Goal: Transaction & Acquisition: Purchase product/service

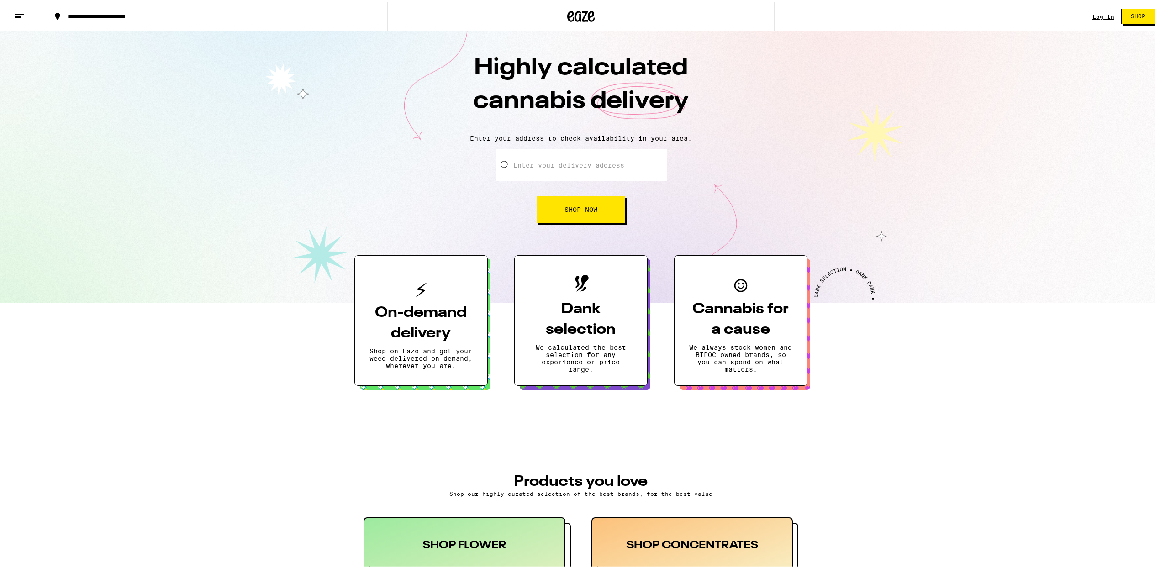
click at [1100, 16] on link "Log In" at bounding box center [1104, 15] width 22 height 6
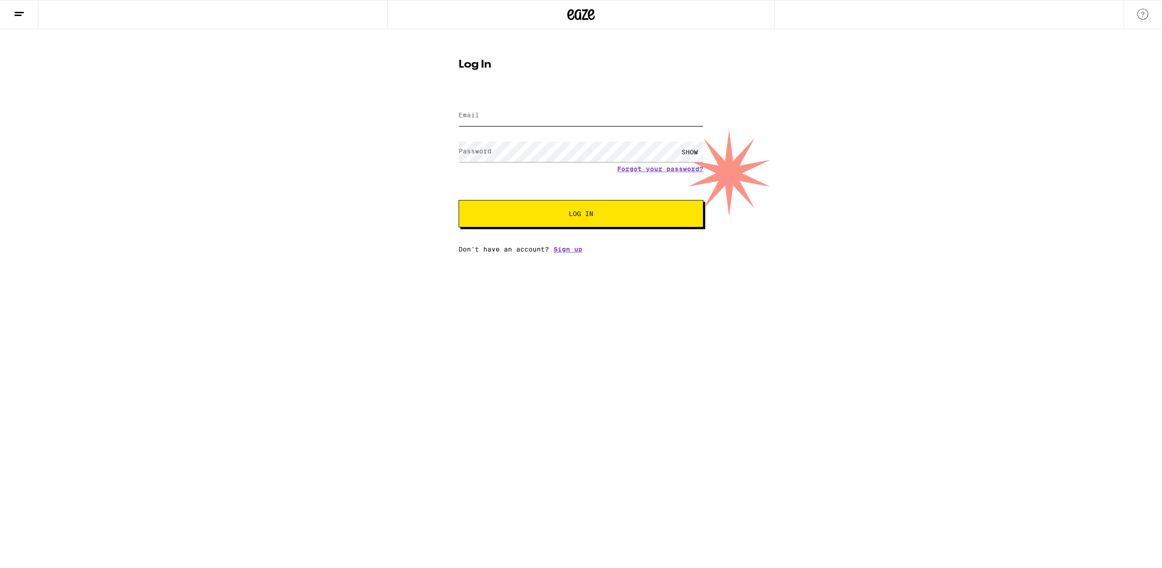
type input "[EMAIL_ADDRESS][DOMAIN_NAME]"
click at [574, 212] on span "Log In" at bounding box center [581, 214] width 25 height 6
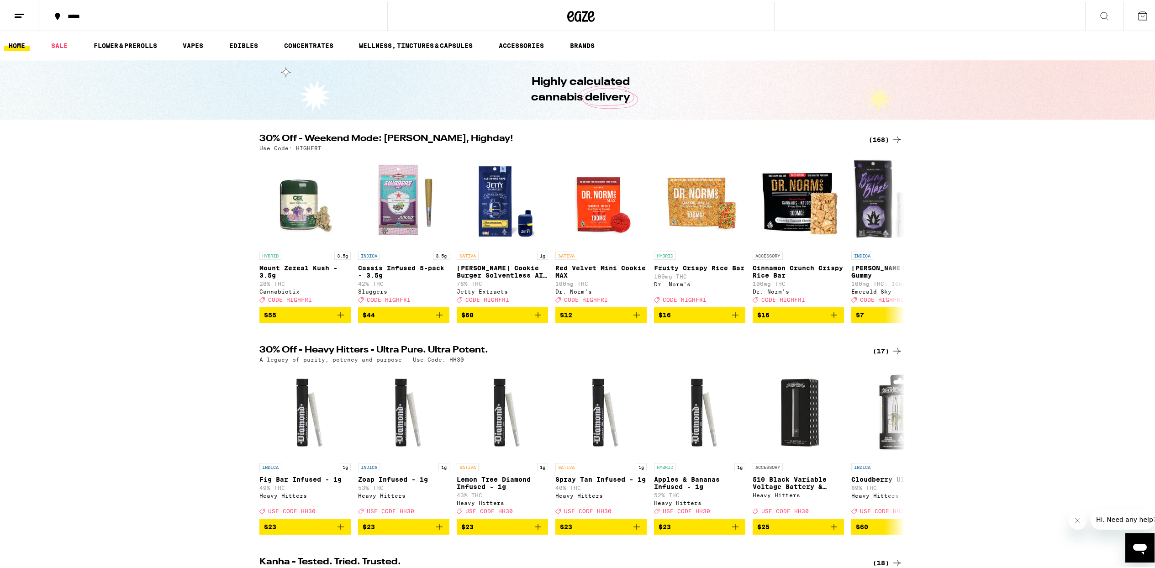
click at [880, 138] on div "(168)" at bounding box center [886, 137] width 34 height 11
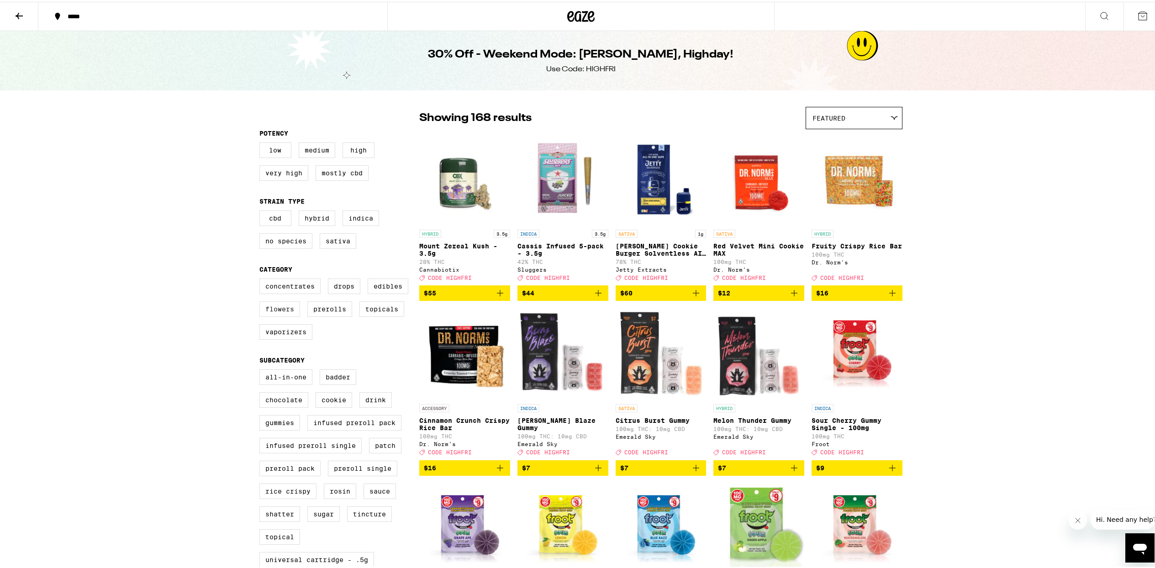
click at [281, 315] on label "Flowers" at bounding box center [279, 308] width 41 height 16
click at [262, 279] on input "Flowers" at bounding box center [261, 278] width 0 height 0
checkbox input "true"
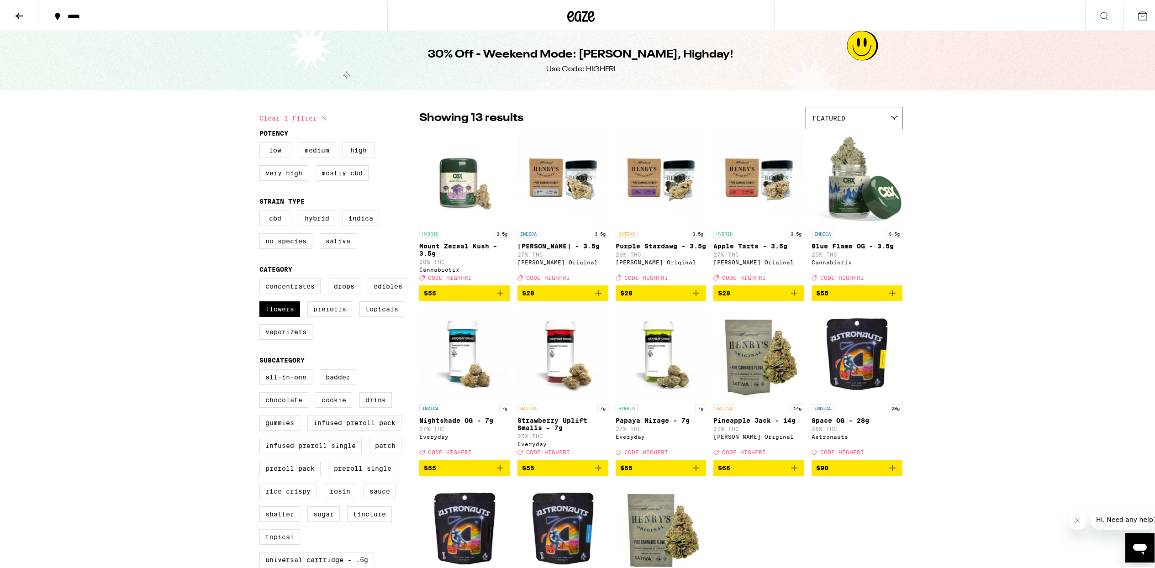
click at [683, 297] on span "$28" at bounding box center [661, 291] width 82 height 11
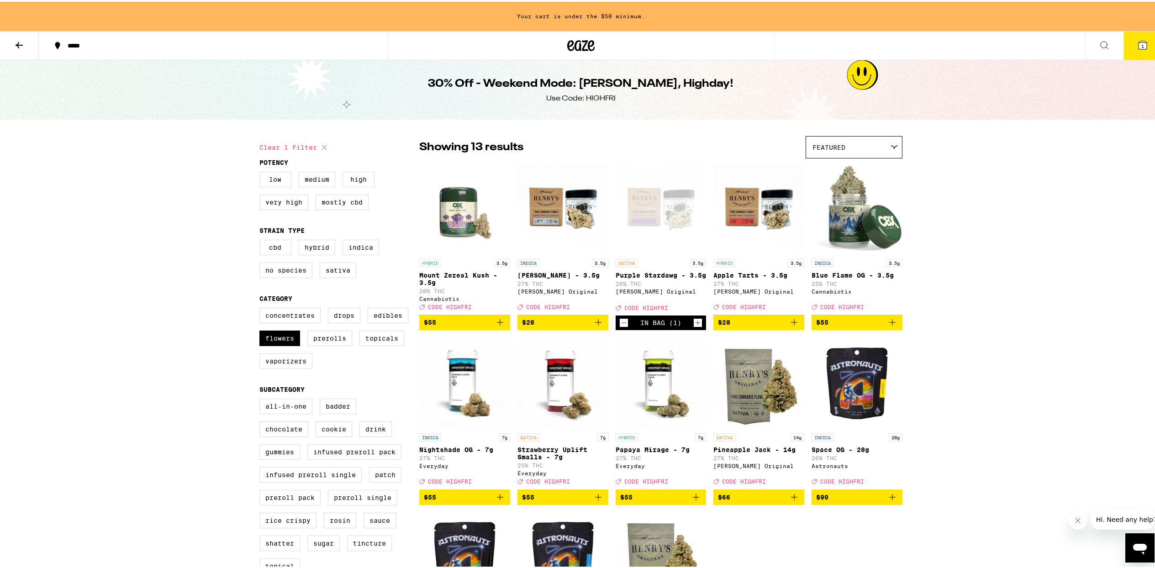
click at [796, 326] on icon "Add to bag" at bounding box center [794, 320] width 11 height 11
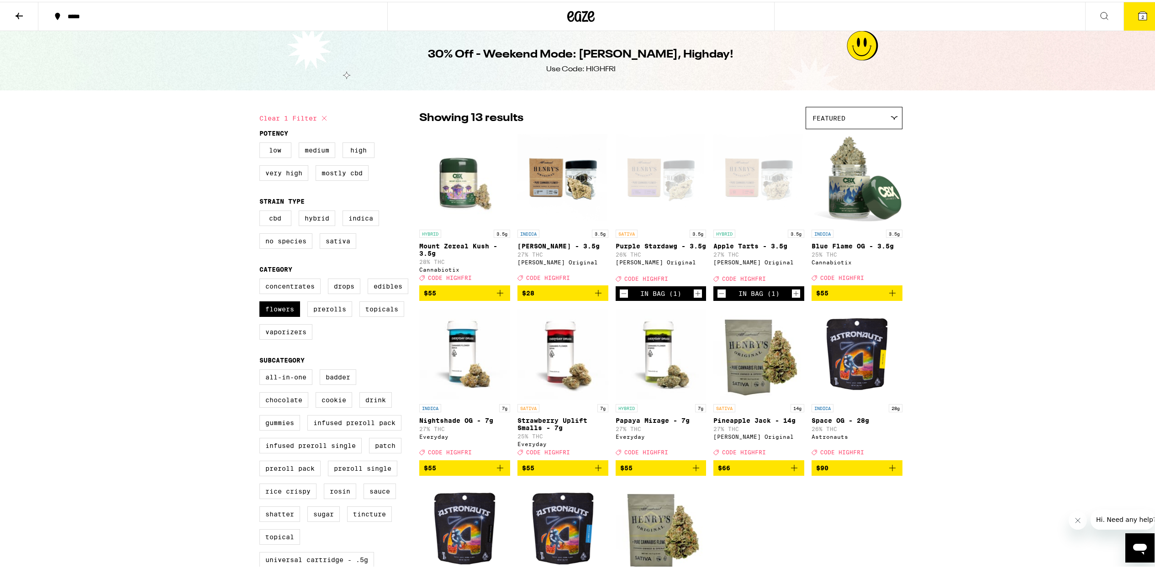
click at [500, 293] on icon "Add to bag" at bounding box center [500, 291] width 11 height 11
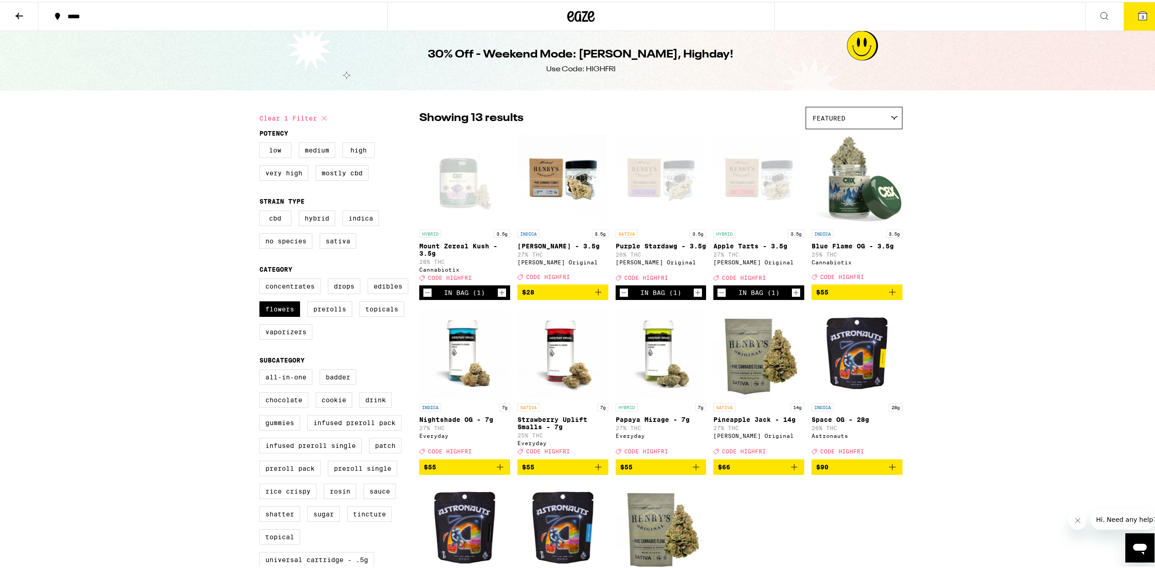
click at [17, 11] on icon at bounding box center [19, 14] width 11 height 11
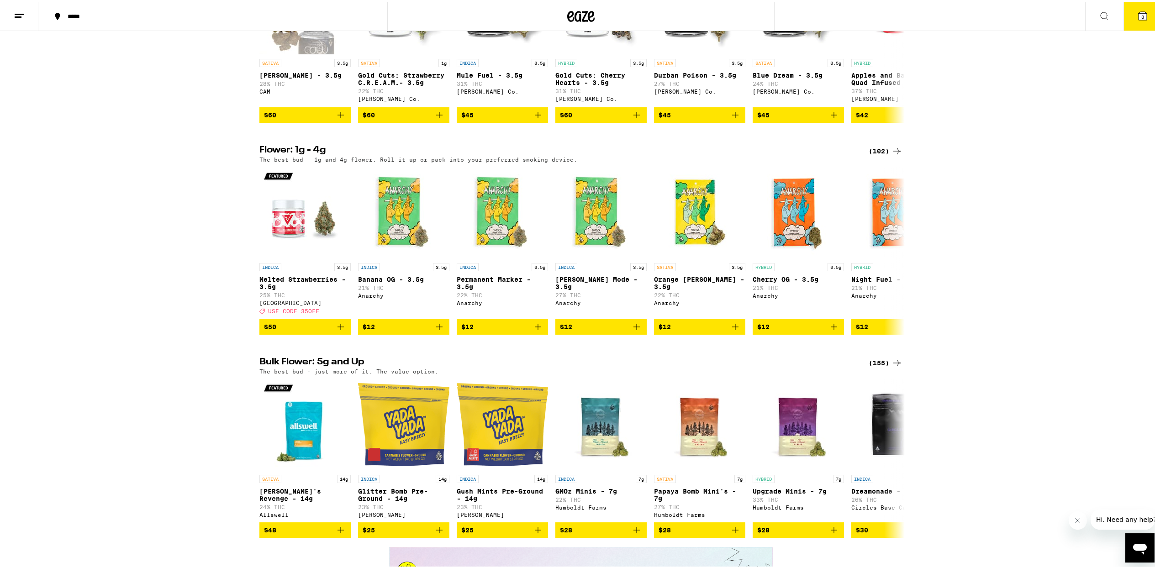
scroll to position [1051, 0]
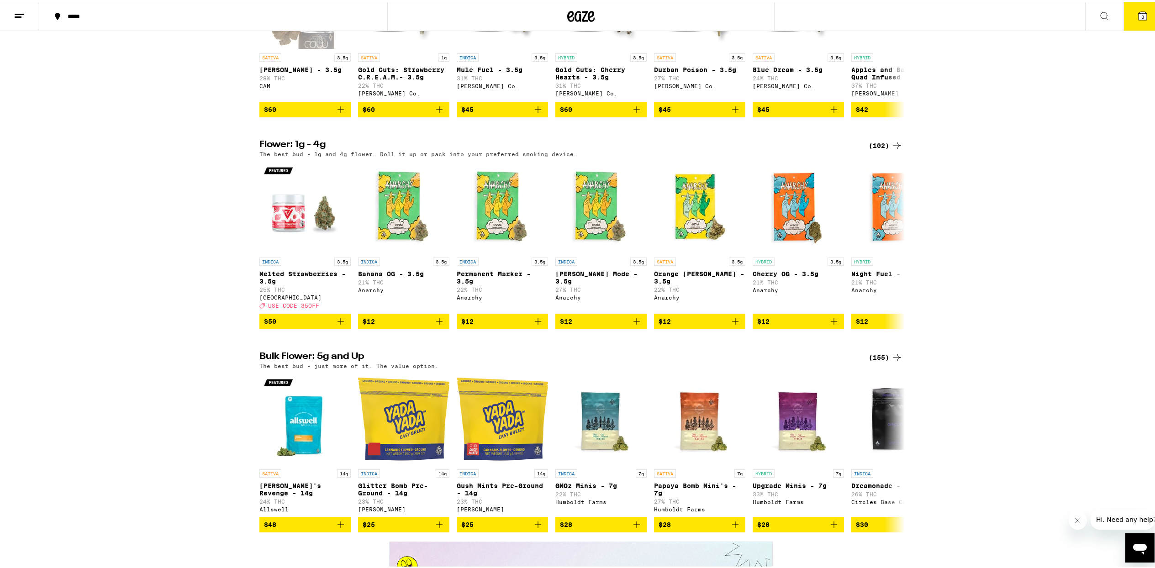
click at [895, 147] on icon at bounding box center [897, 144] width 7 height 6
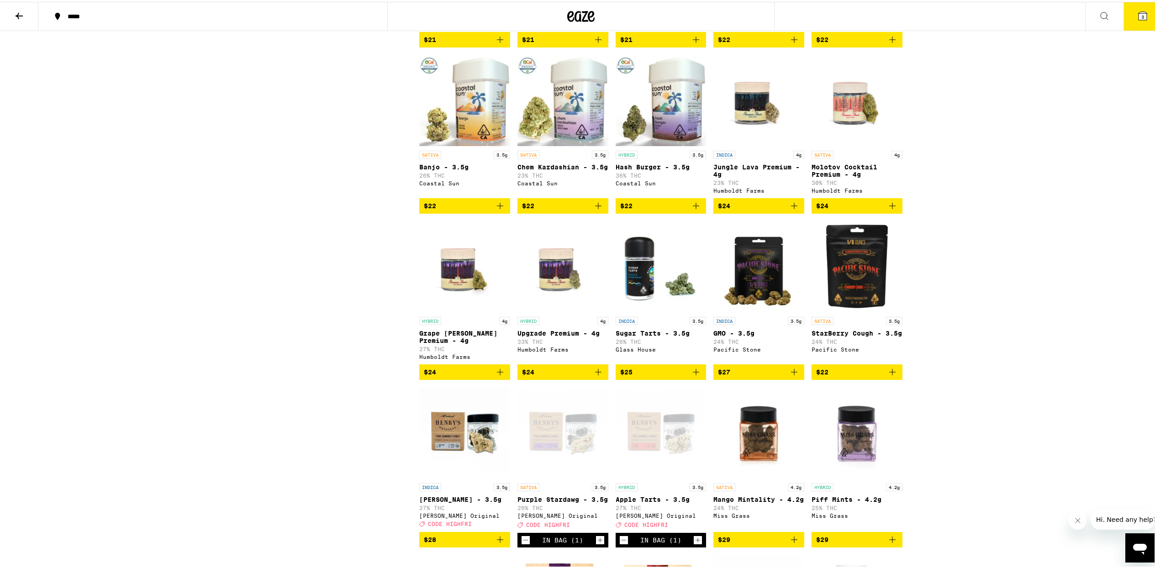
scroll to position [731, 0]
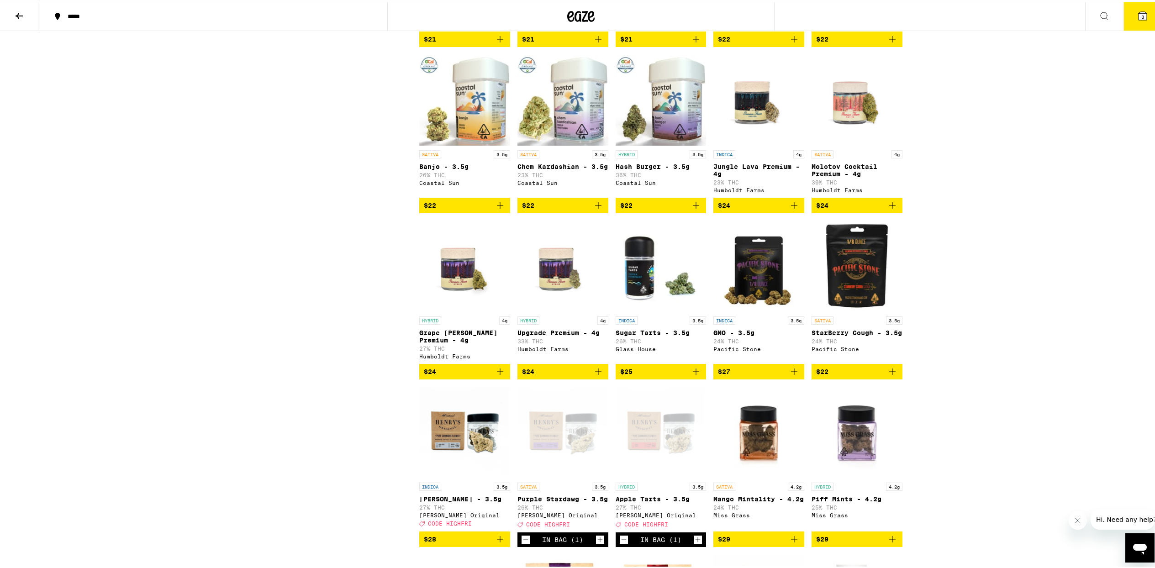
click at [890, 209] on icon "Add to bag" at bounding box center [892, 203] width 11 height 11
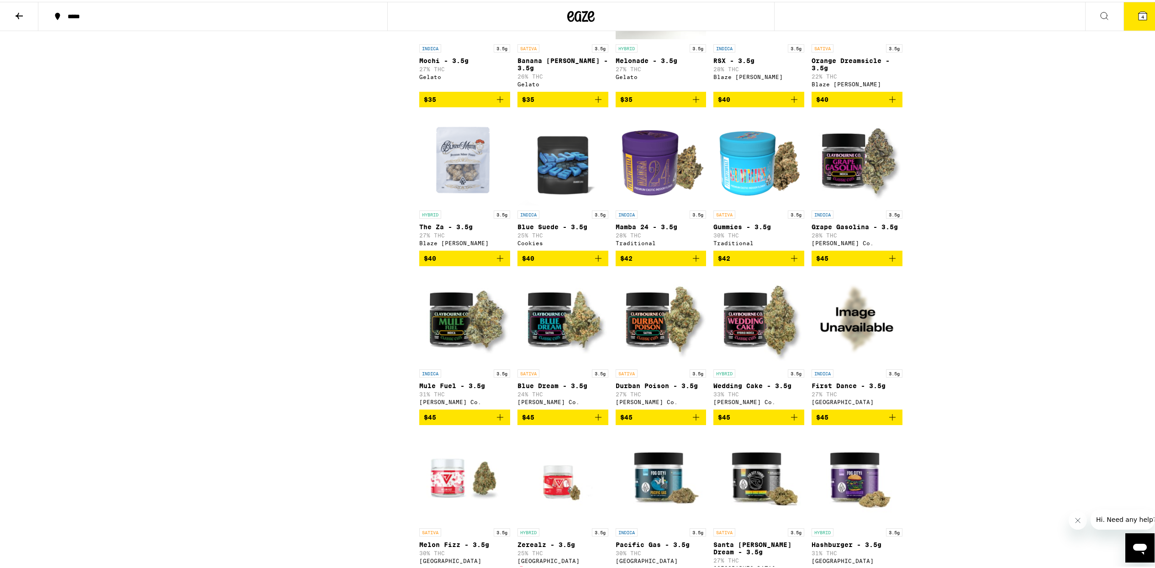
scroll to position [1599, 0]
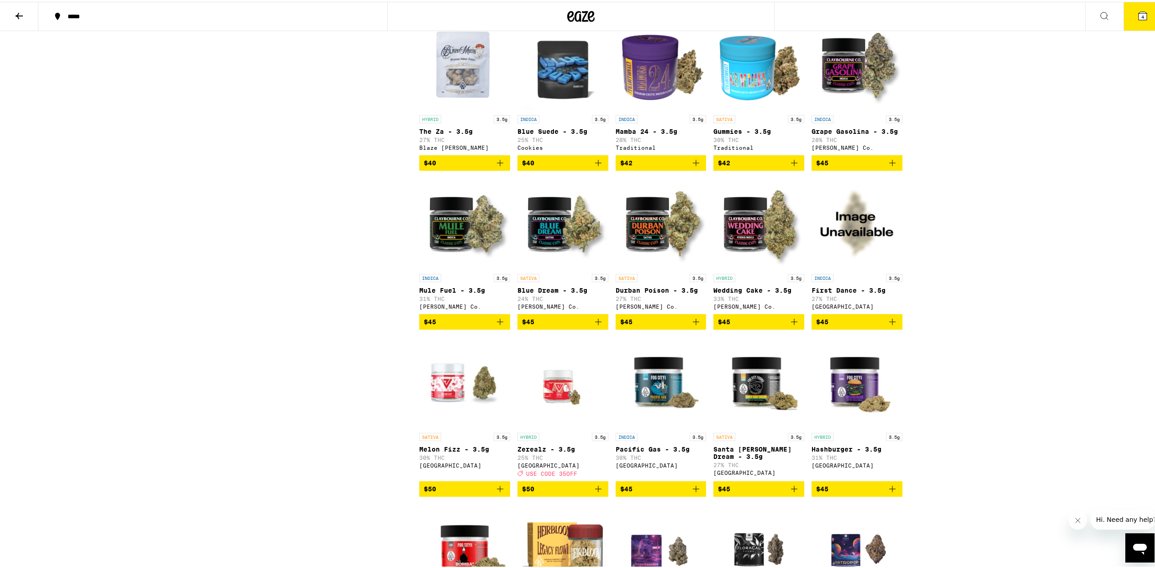
click at [798, 328] on button "$45" at bounding box center [759, 320] width 91 height 16
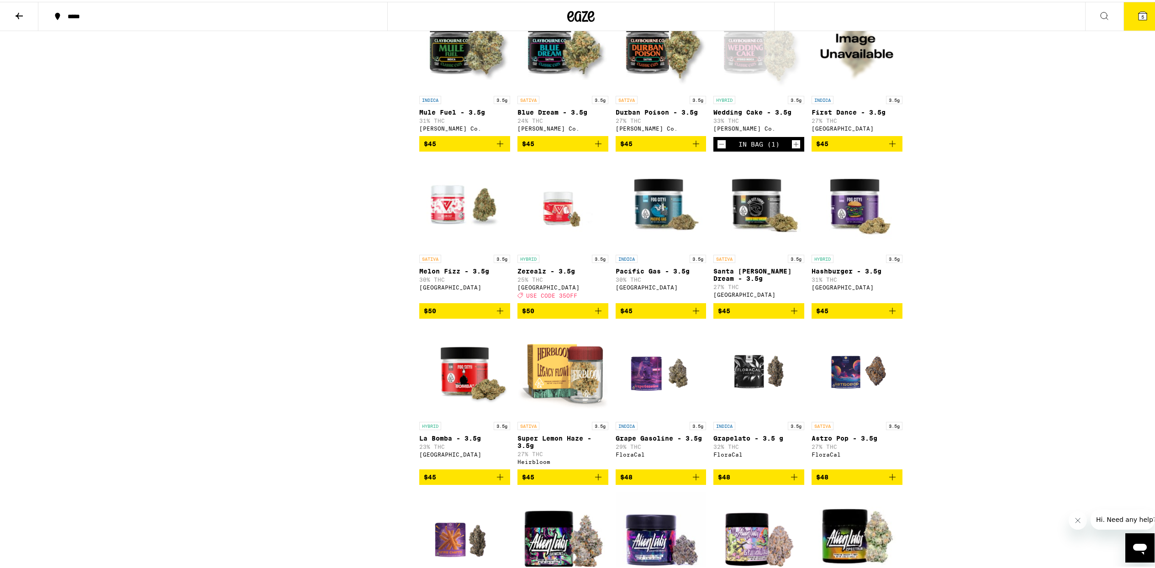
scroll to position [1782, 0]
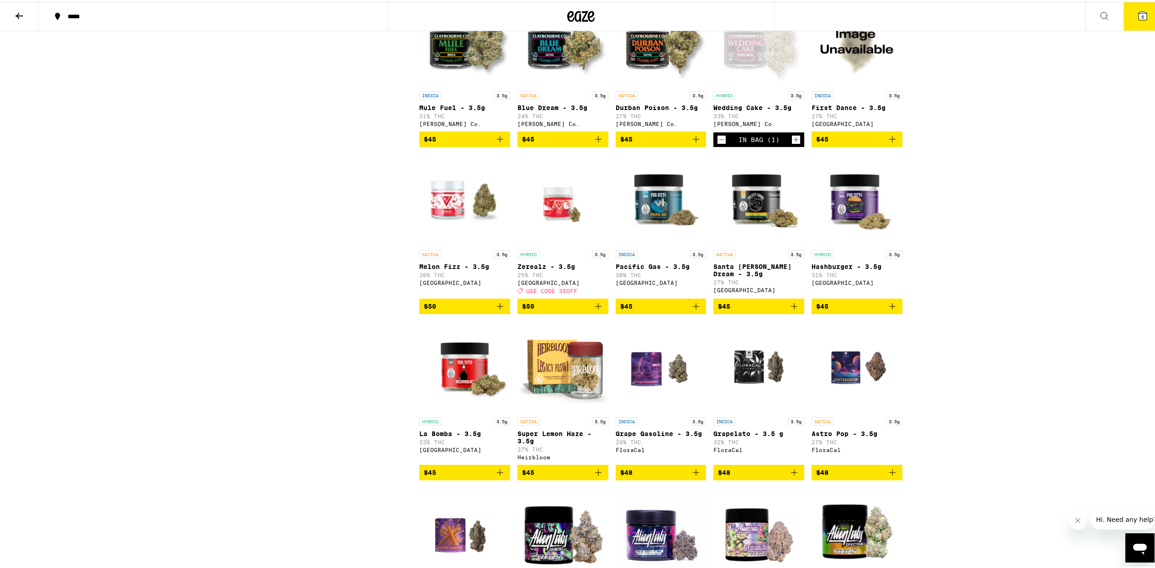
click at [495, 310] on icon "Add to bag" at bounding box center [500, 304] width 11 height 11
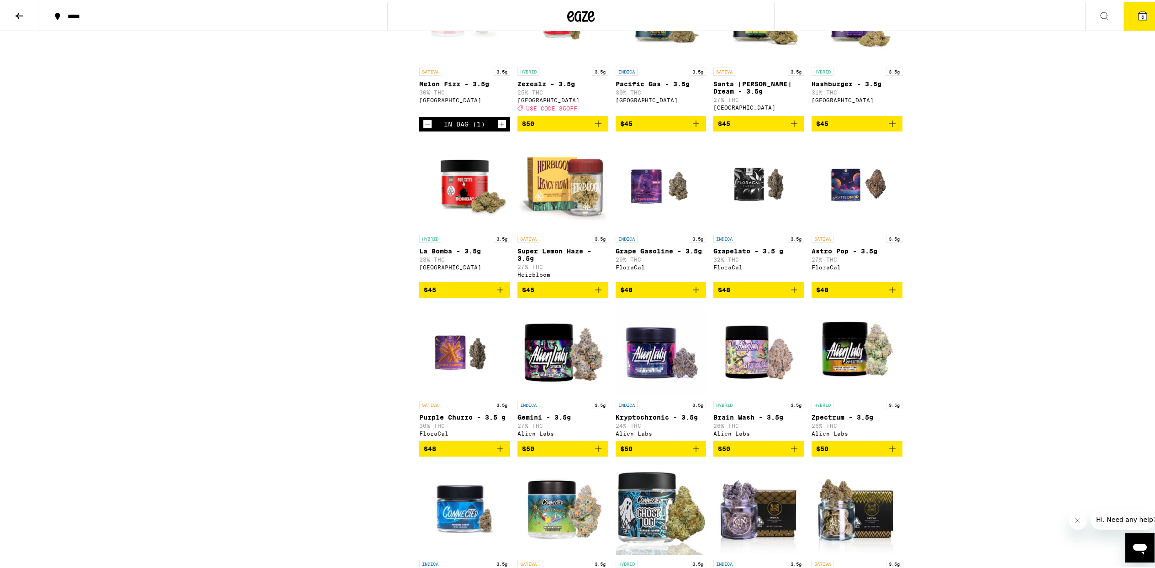
scroll to position [2010, 0]
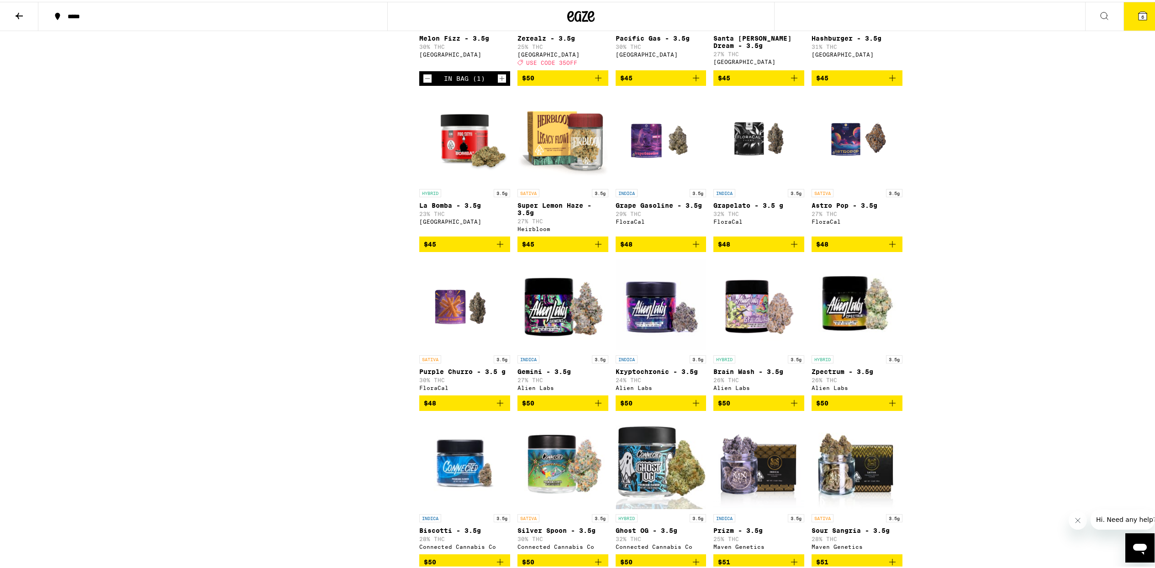
click at [495, 407] on icon "Add to bag" at bounding box center [500, 401] width 11 height 11
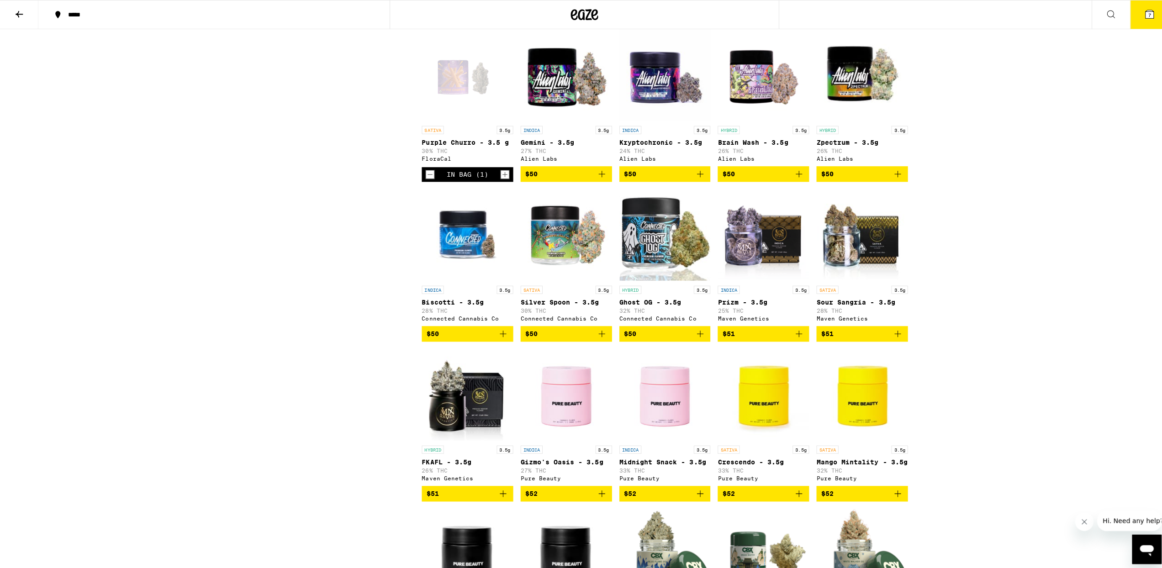
scroll to position [2193, 0]
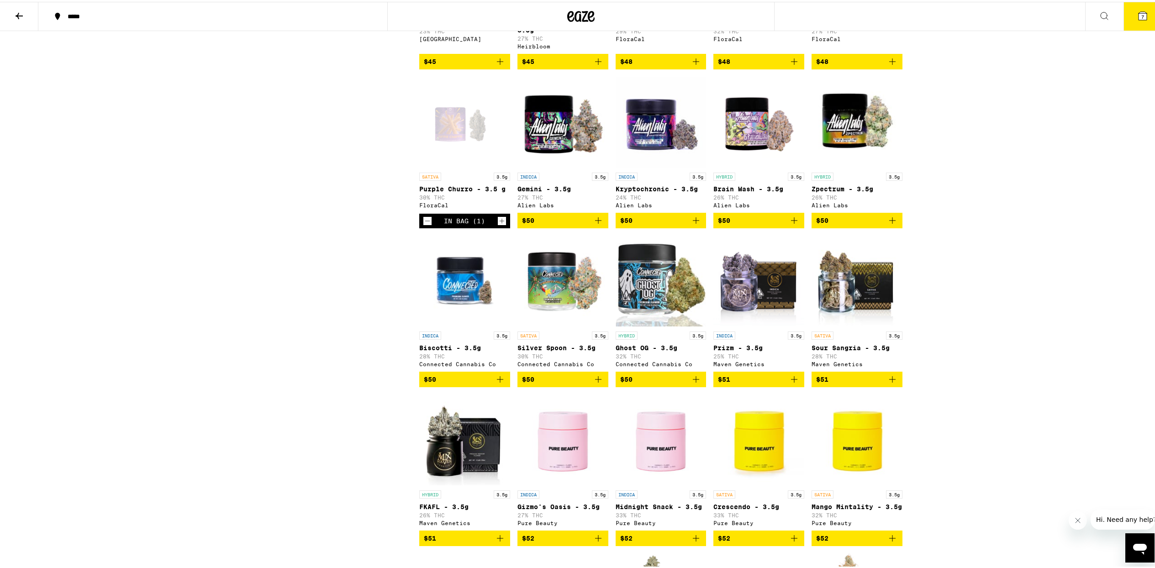
click at [593, 383] on icon "Add to bag" at bounding box center [598, 377] width 11 height 11
click at [1137, 19] on icon at bounding box center [1142, 14] width 11 height 11
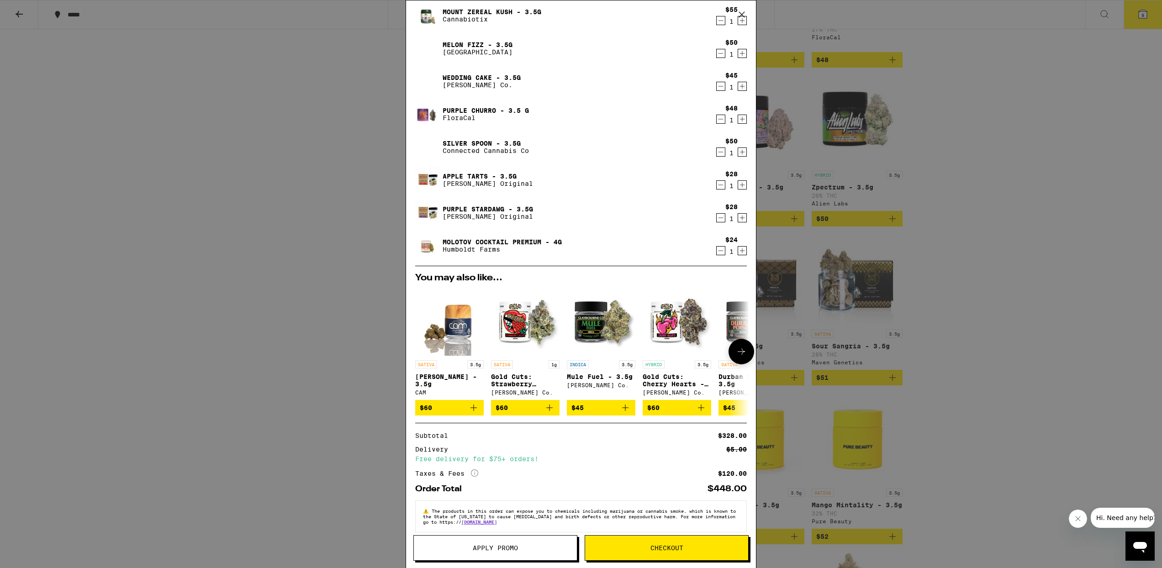
scroll to position [41, 0]
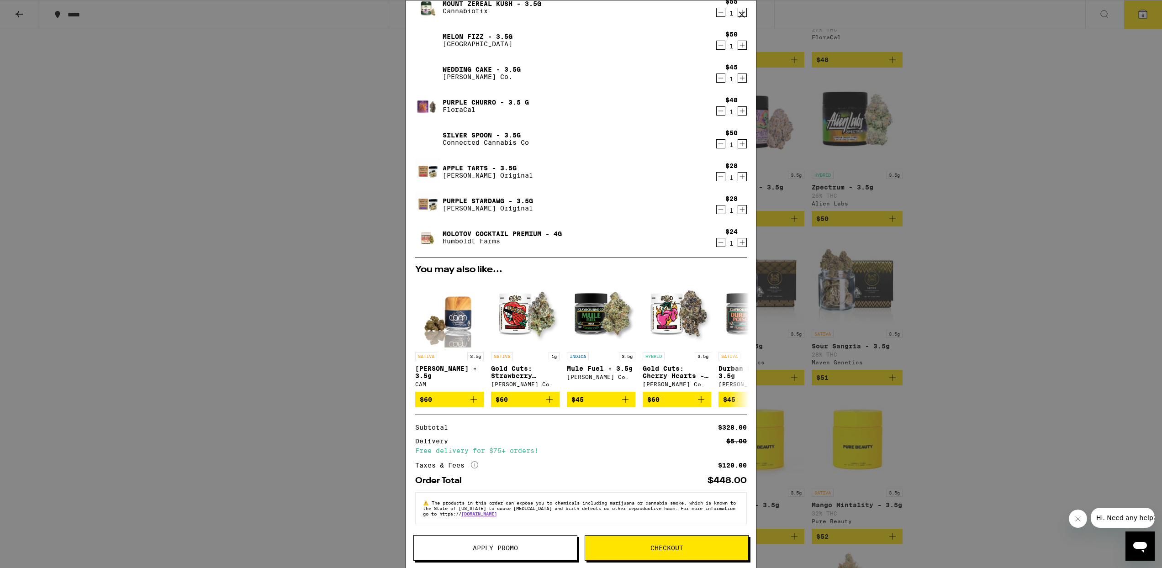
click at [516, 545] on span "Apply Promo" at bounding box center [495, 548] width 45 height 6
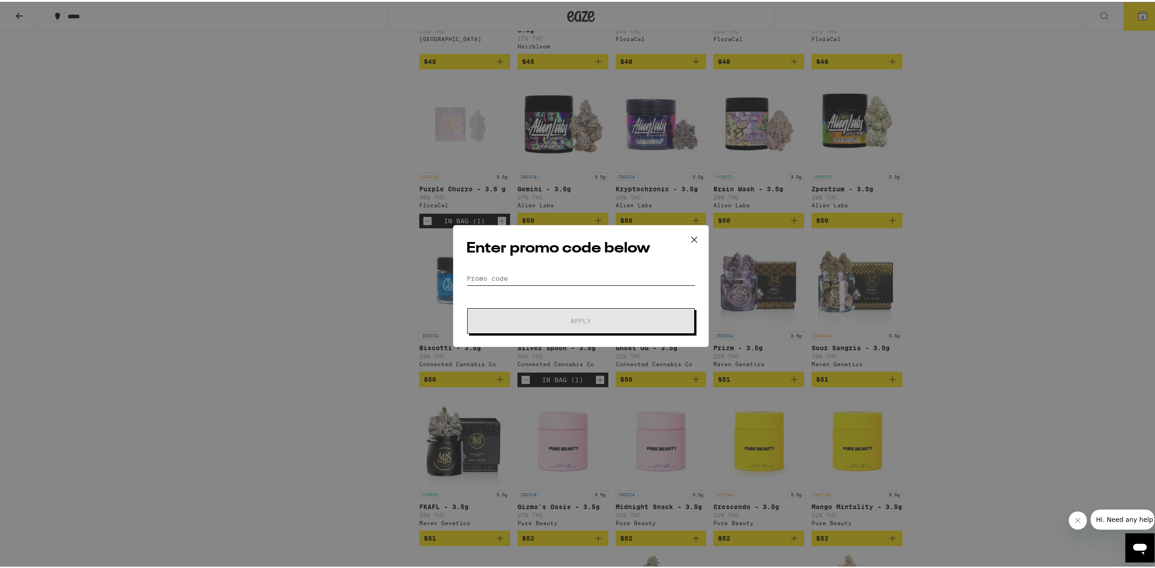
click at [576, 270] on input "Promo Code" at bounding box center [580, 277] width 229 height 14
type input "highfri"
click at [586, 311] on button "Apply" at bounding box center [580, 320] width 227 height 26
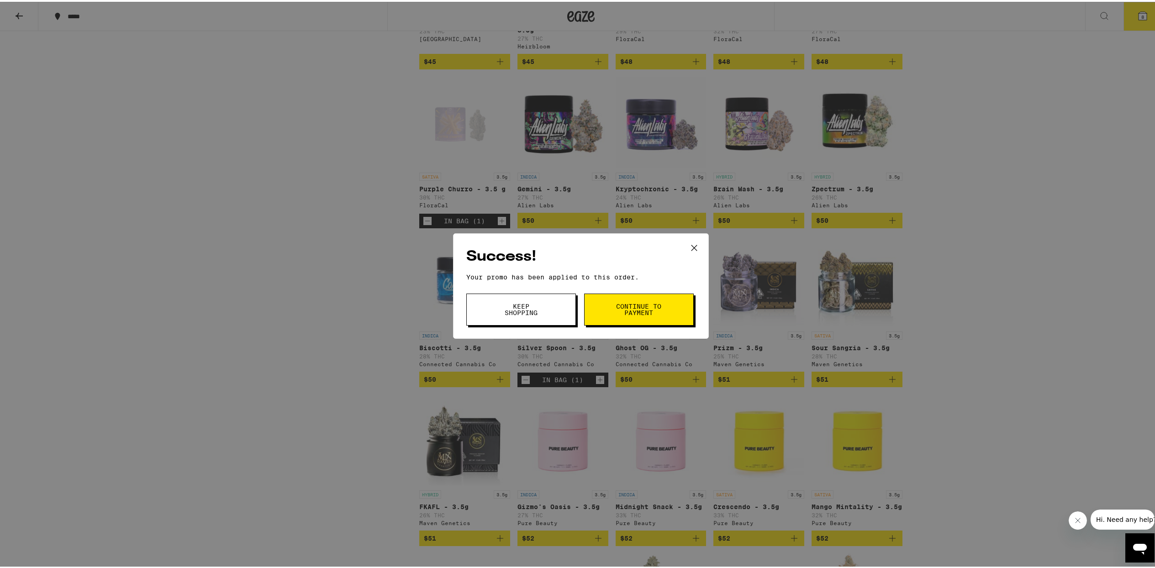
click at [514, 312] on span "Keep Shopping" at bounding box center [521, 307] width 47 height 13
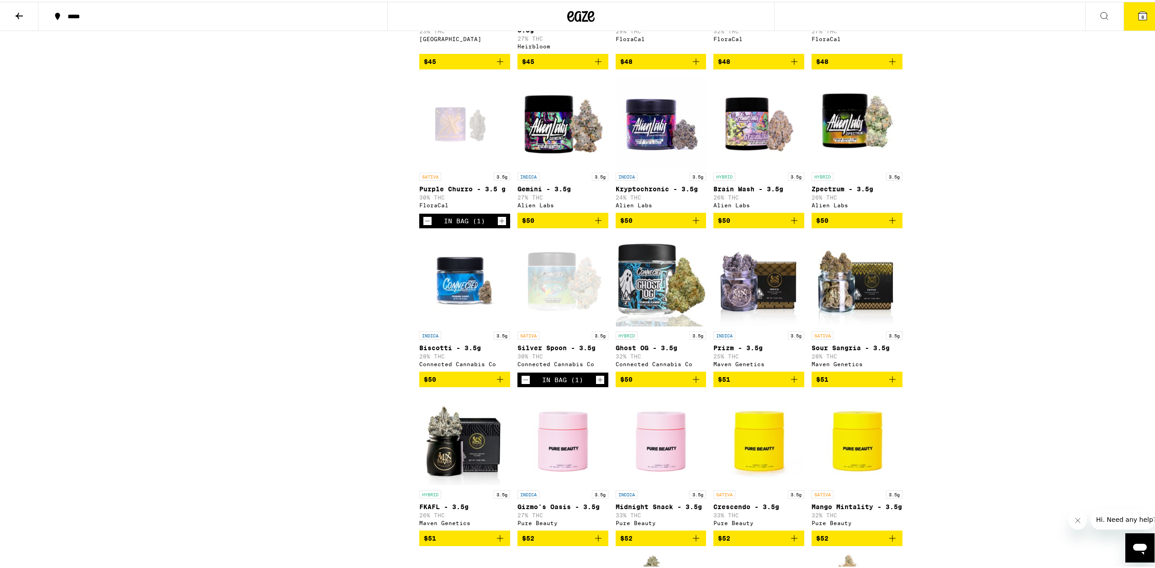
click at [1139, 16] on icon at bounding box center [1143, 14] width 8 height 8
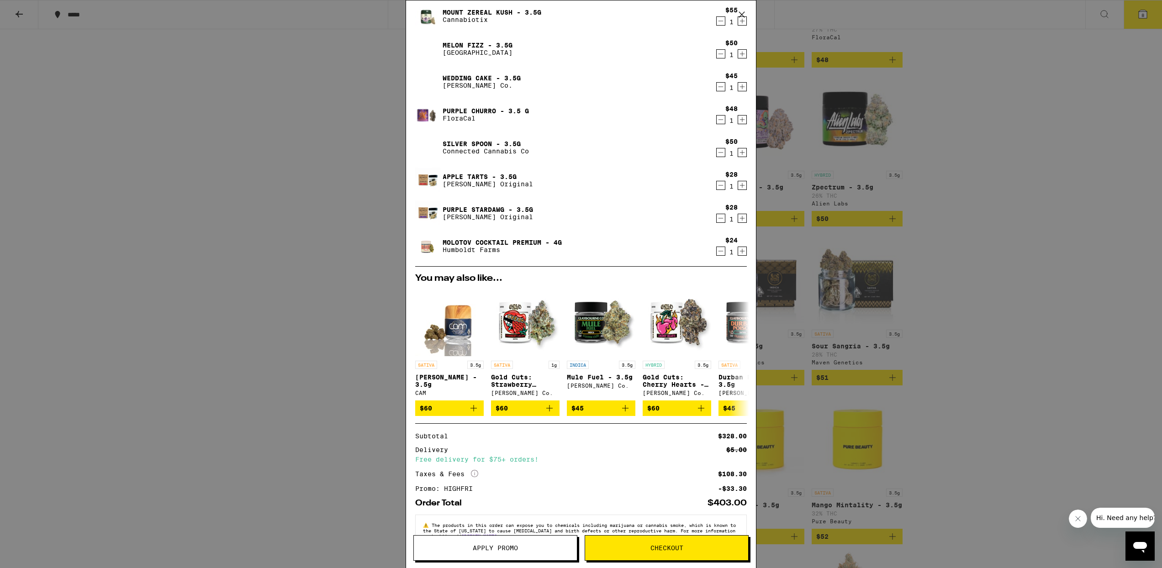
scroll to position [55, 0]
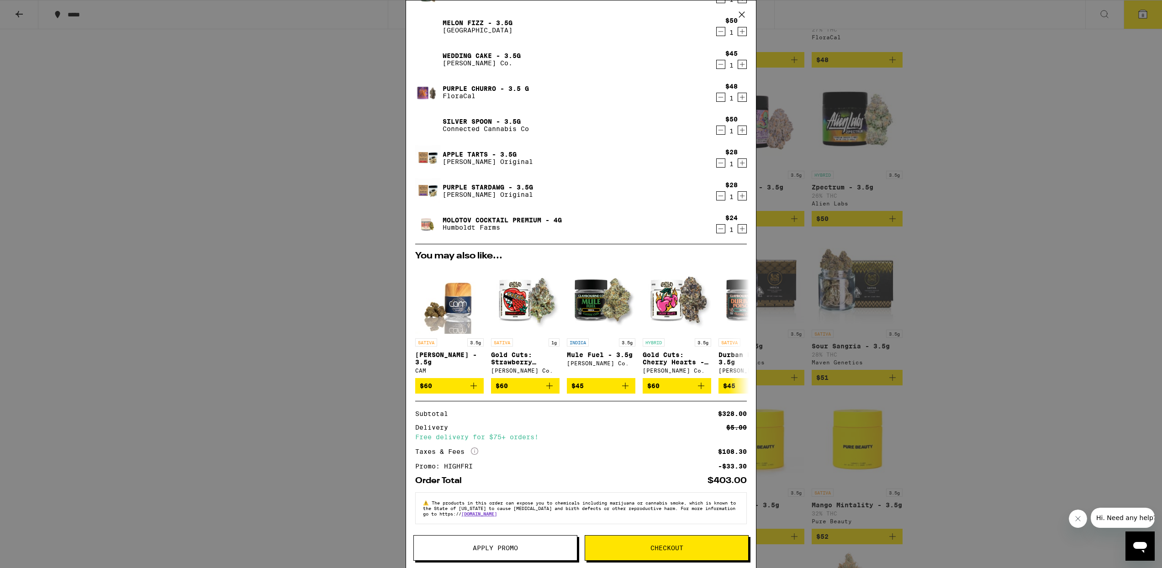
click at [669, 545] on span "Checkout" at bounding box center [666, 548] width 33 height 6
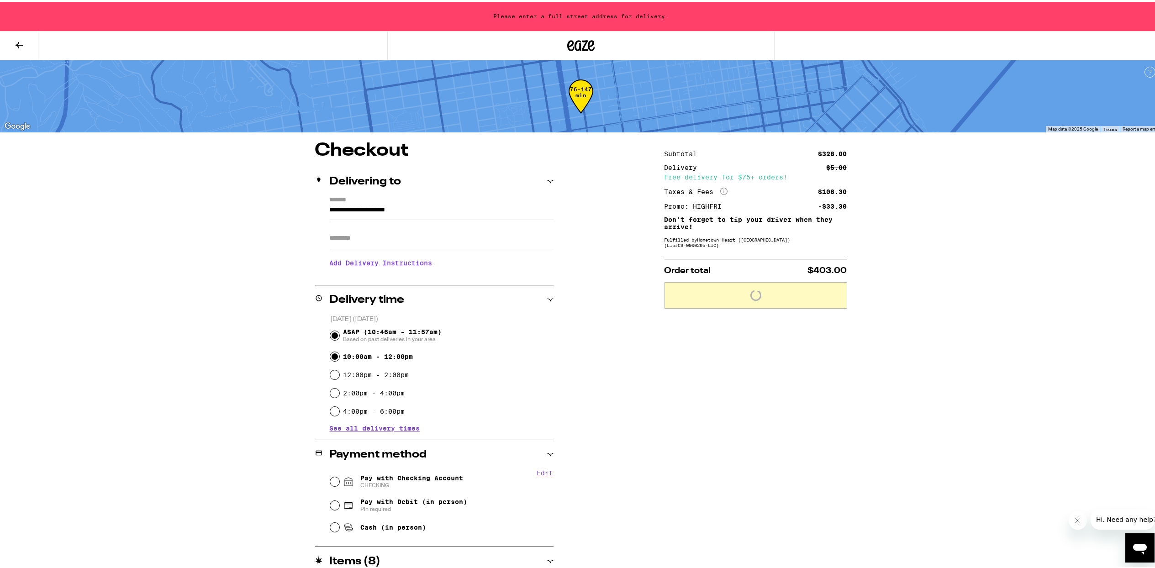
click at [331, 354] on input "10:00am - 12:00pm" at bounding box center [334, 354] width 9 height 9
radio input "true"
click at [344, 217] on input "**********" at bounding box center [442, 211] width 224 height 16
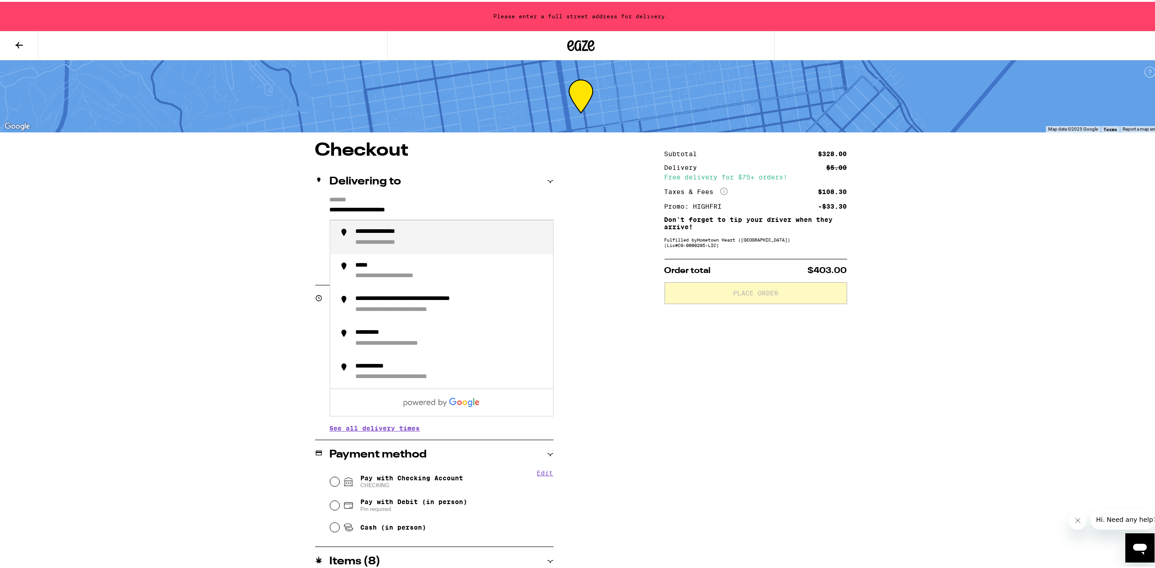
click at [344, 217] on input "**********" at bounding box center [442, 211] width 224 height 16
click at [379, 238] on div "**********" at bounding box center [391, 241] width 70 height 8
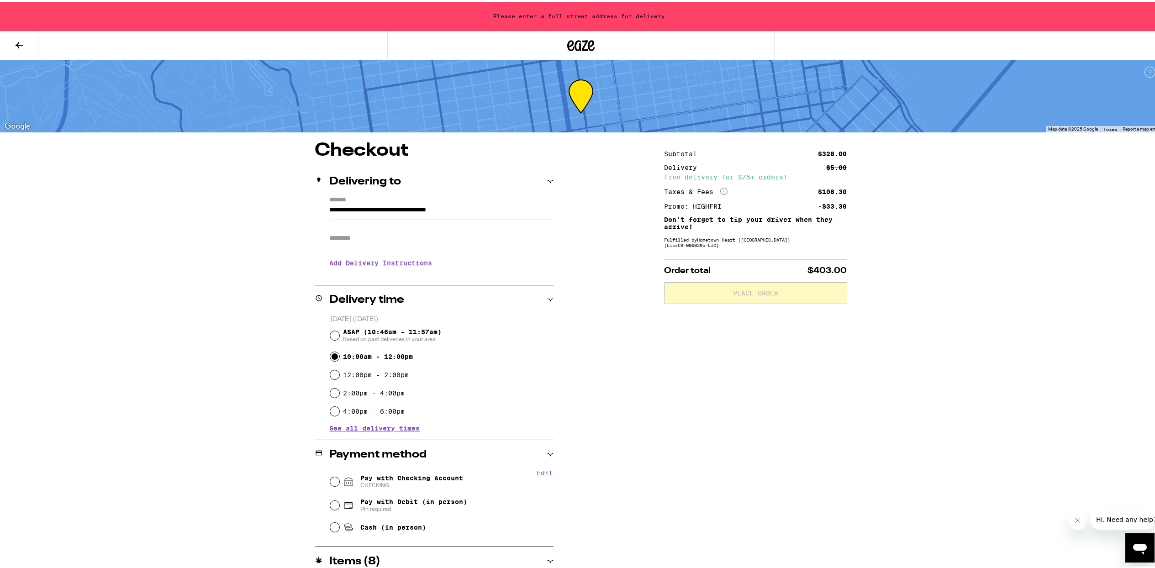
type input "**********"
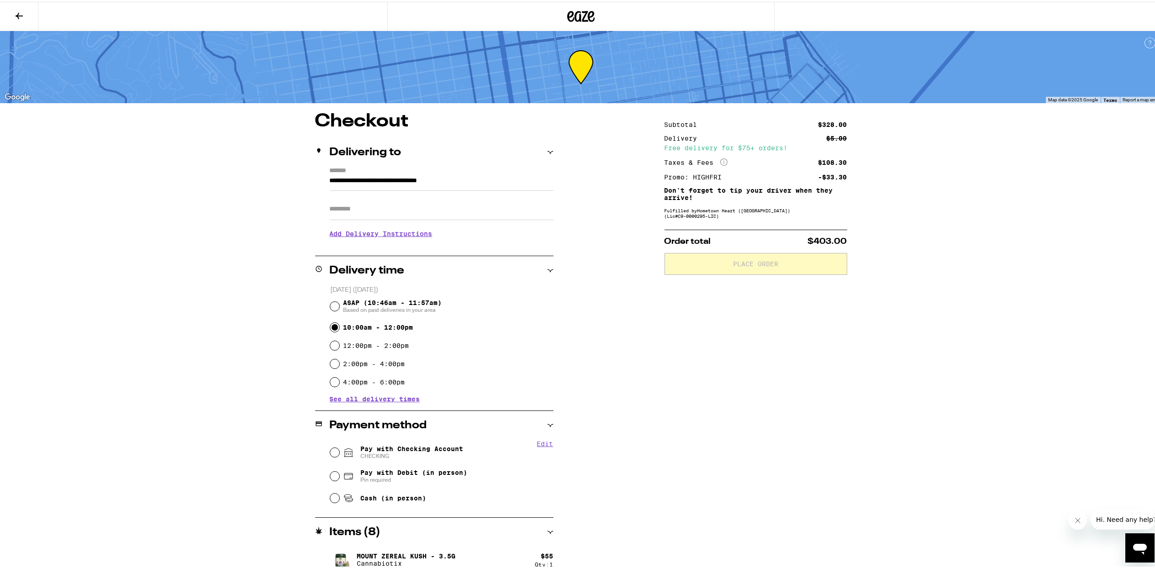
click at [366, 212] on input "Apt/Suite" at bounding box center [442, 207] width 224 height 22
type input "*****"
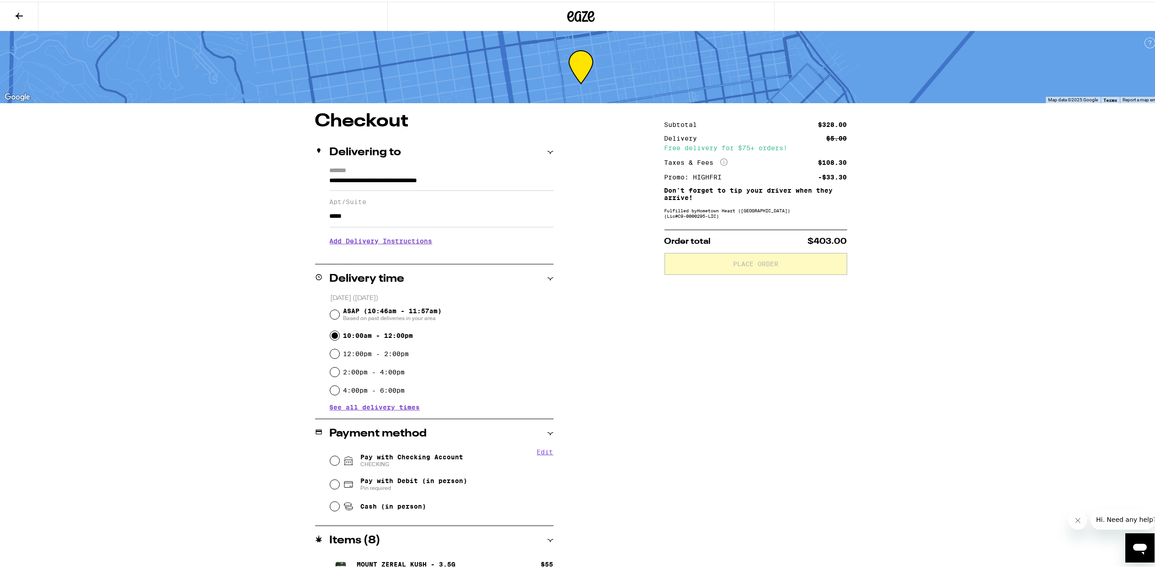
click at [645, 372] on div "**********" at bounding box center [581, 464] width 658 height 707
click at [330, 373] on input "2:00pm - 4:00pm" at bounding box center [334, 370] width 9 height 9
radio input "true"
click at [330, 457] on input "Pay with Checking Account CHECKING" at bounding box center [334, 459] width 9 height 9
radio input "true"
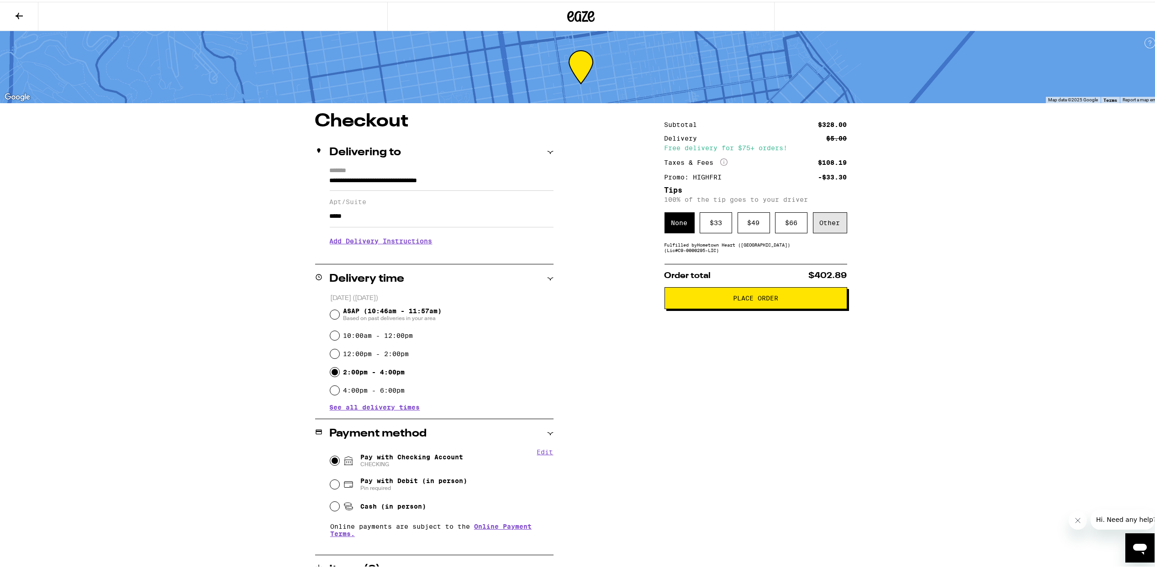
click at [821, 229] on div "Other" at bounding box center [830, 221] width 34 height 21
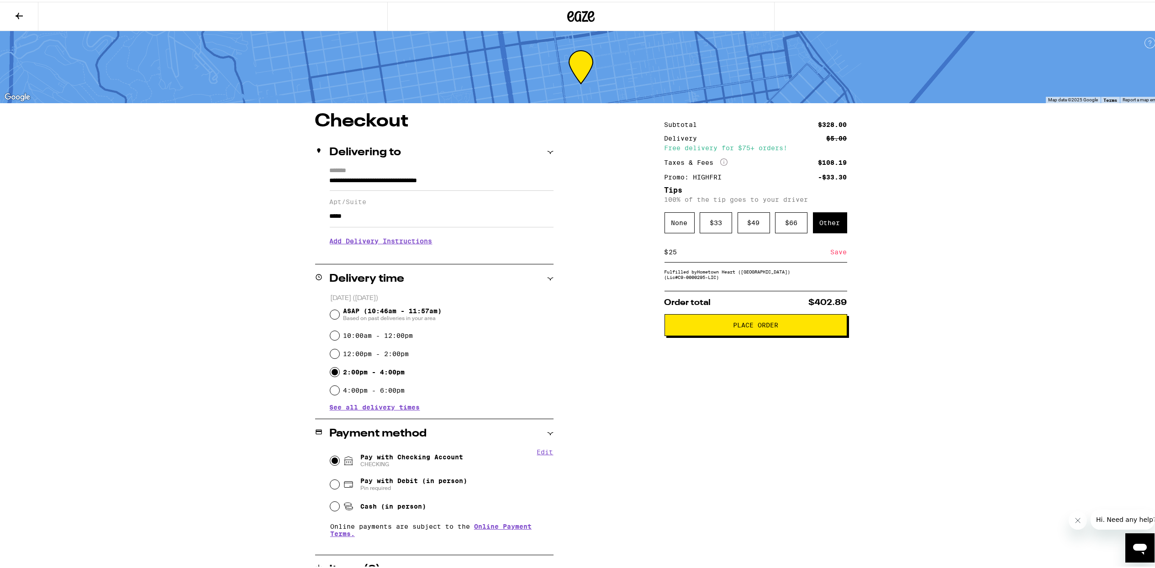
type input "25"
click at [839, 253] on div "Save" at bounding box center [839, 250] width 16 height 20
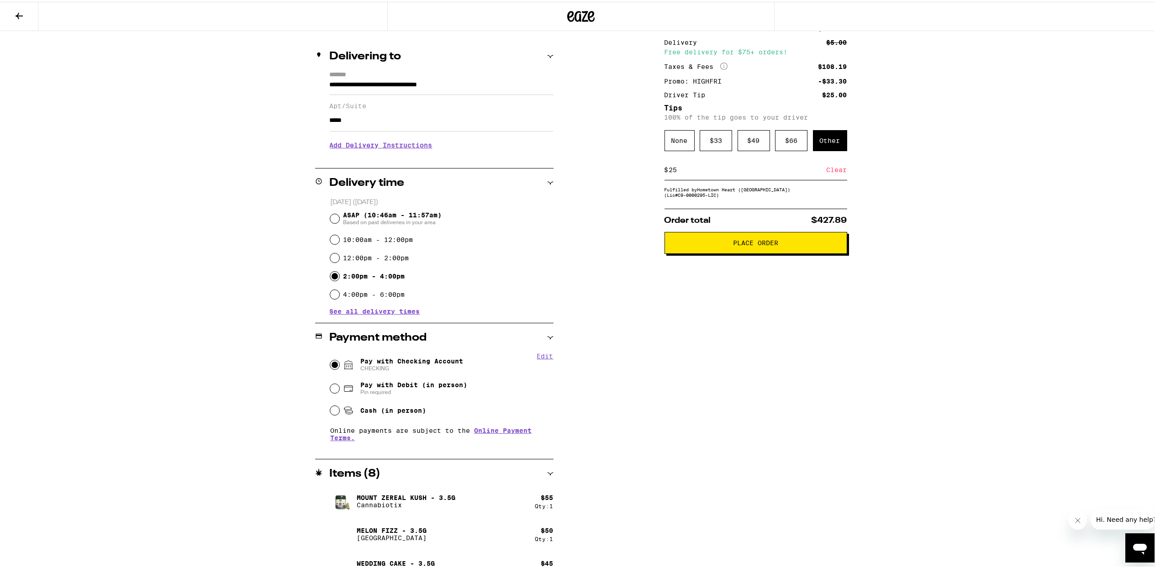
scroll to position [95, 0]
click at [758, 245] on span "Place Order" at bounding box center [755, 241] width 45 height 6
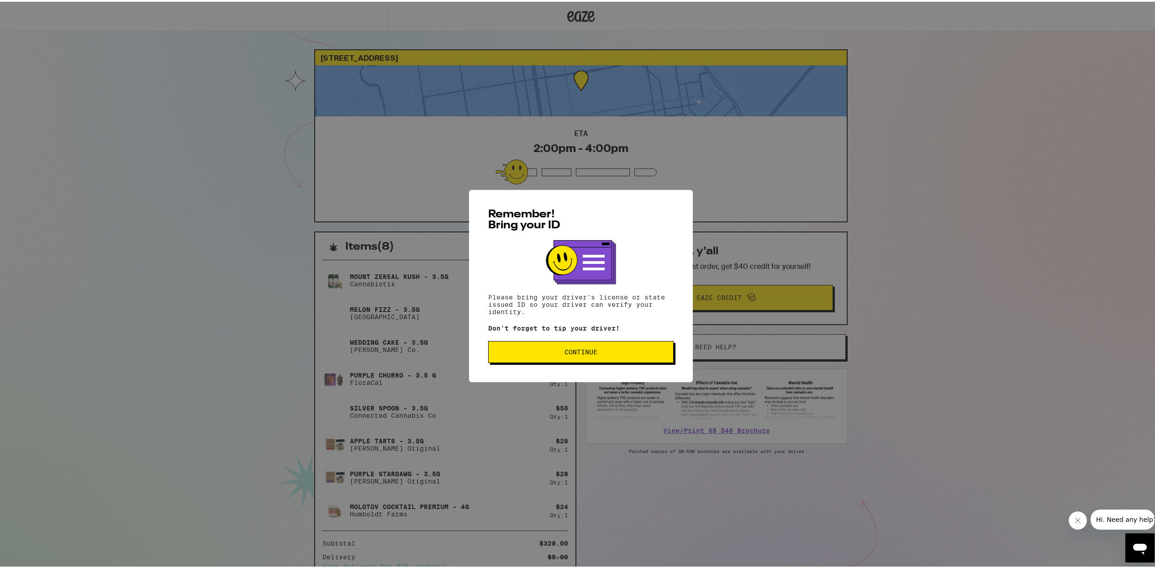
click at [629, 349] on span "Continue" at bounding box center [581, 350] width 170 height 6
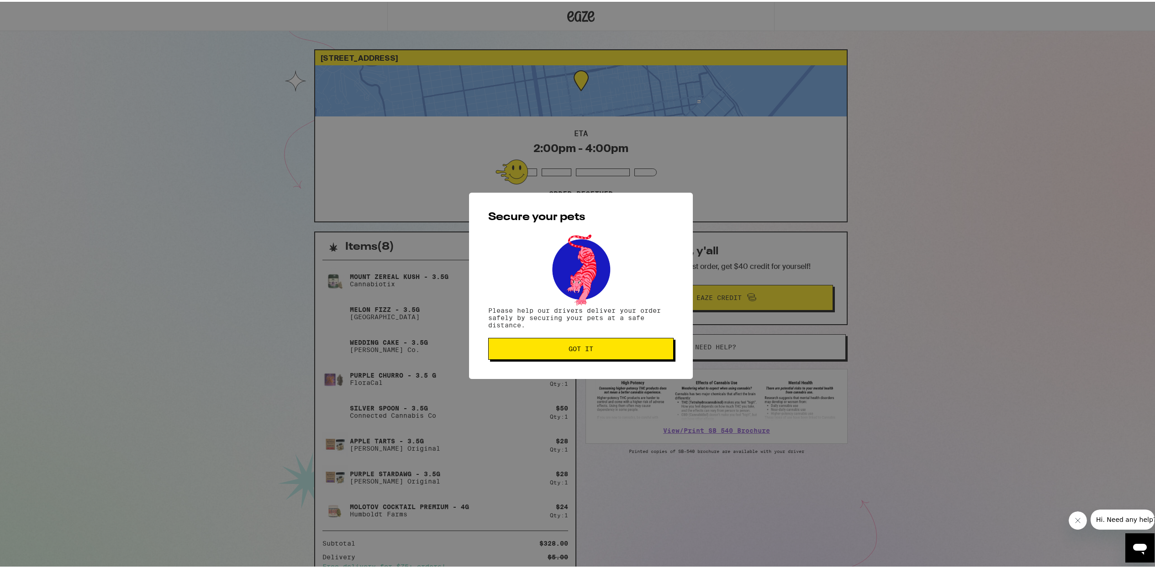
click at [629, 349] on span "Got it" at bounding box center [581, 347] width 170 height 6
